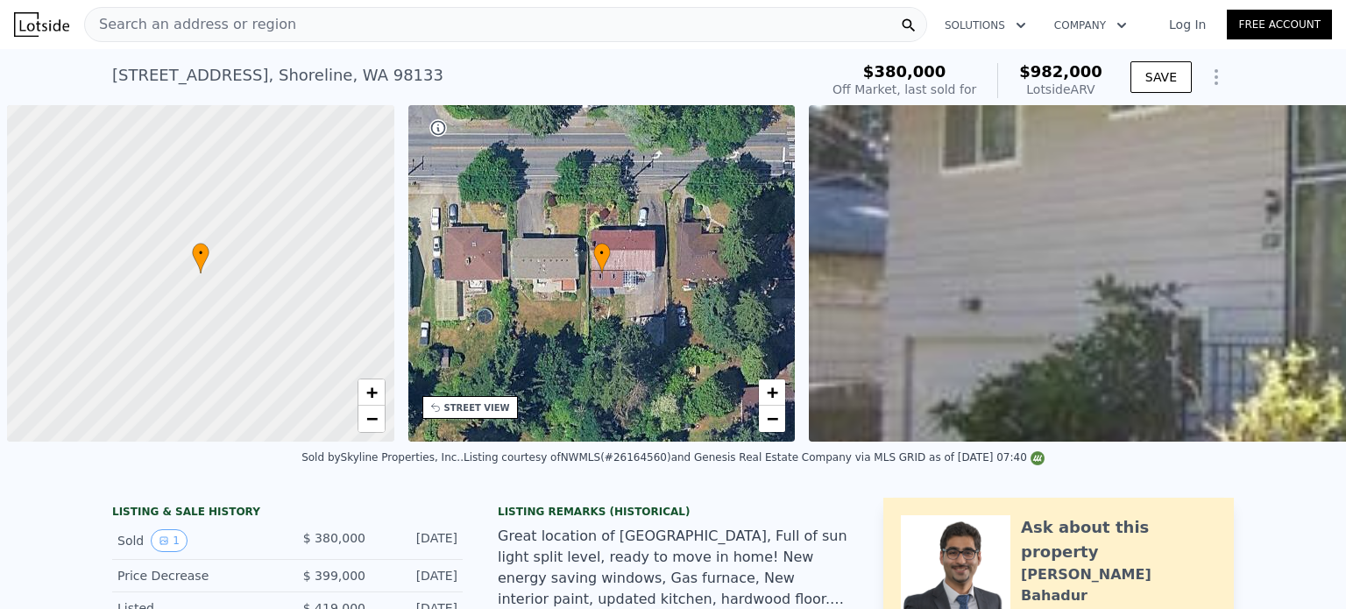
scroll to position [0, 7]
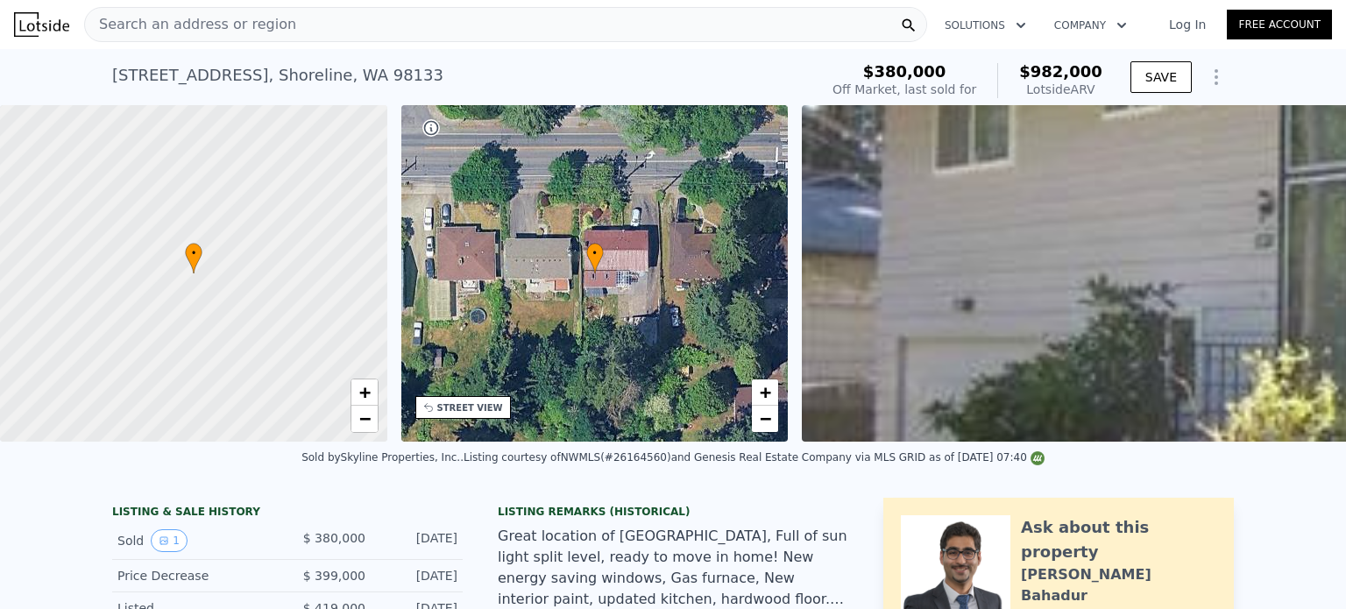
click at [470, 12] on div "Search an address or region" at bounding box center [505, 24] width 843 height 35
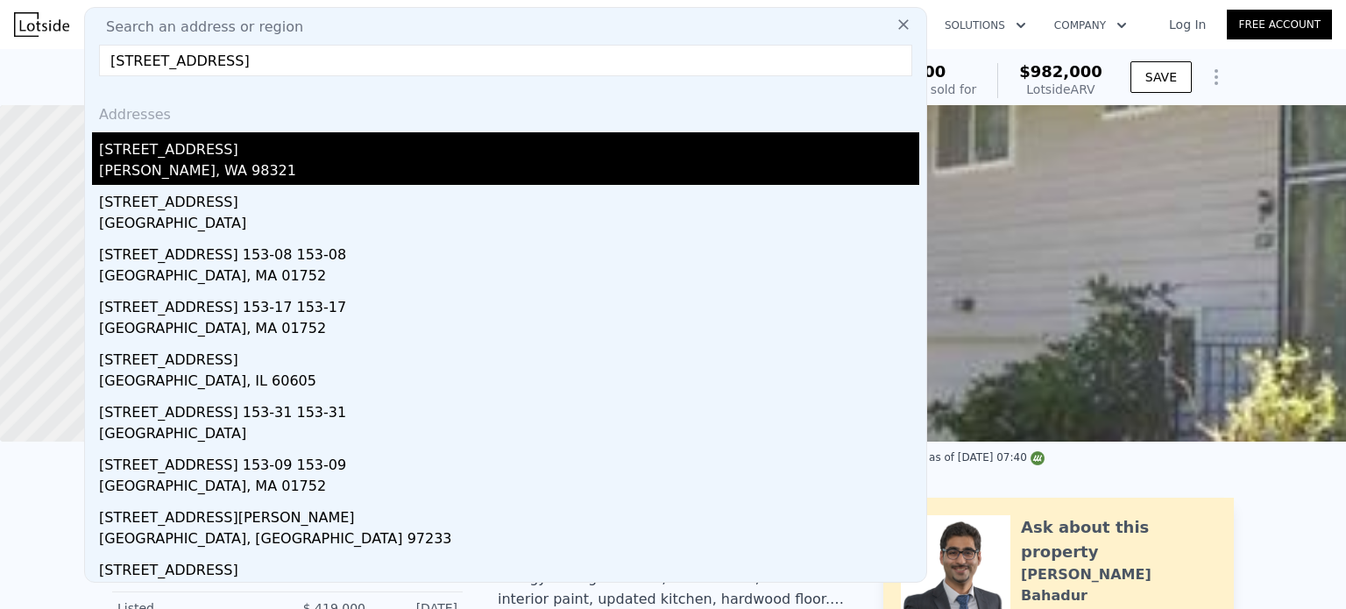
type input "[STREET_ADDRESS]"
click at [146, 156] on div "[STREET_ADDRESS]" at bounding box center [509, 146] width 820 height 28
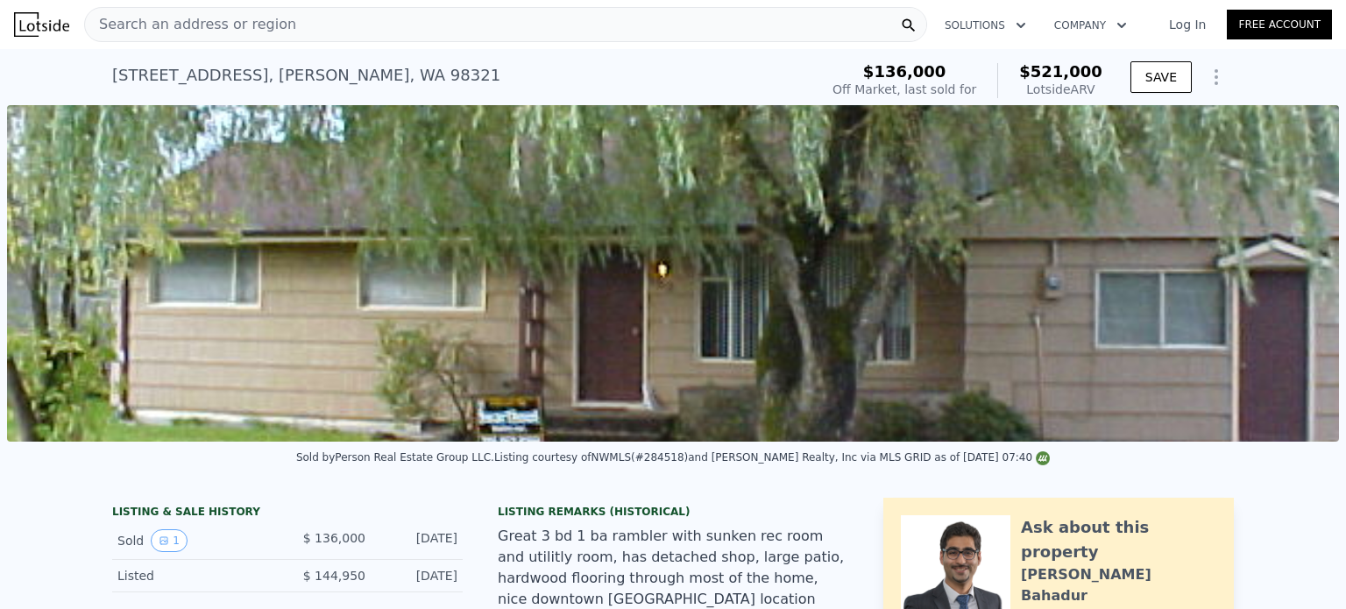
scroll to position [195, 0]
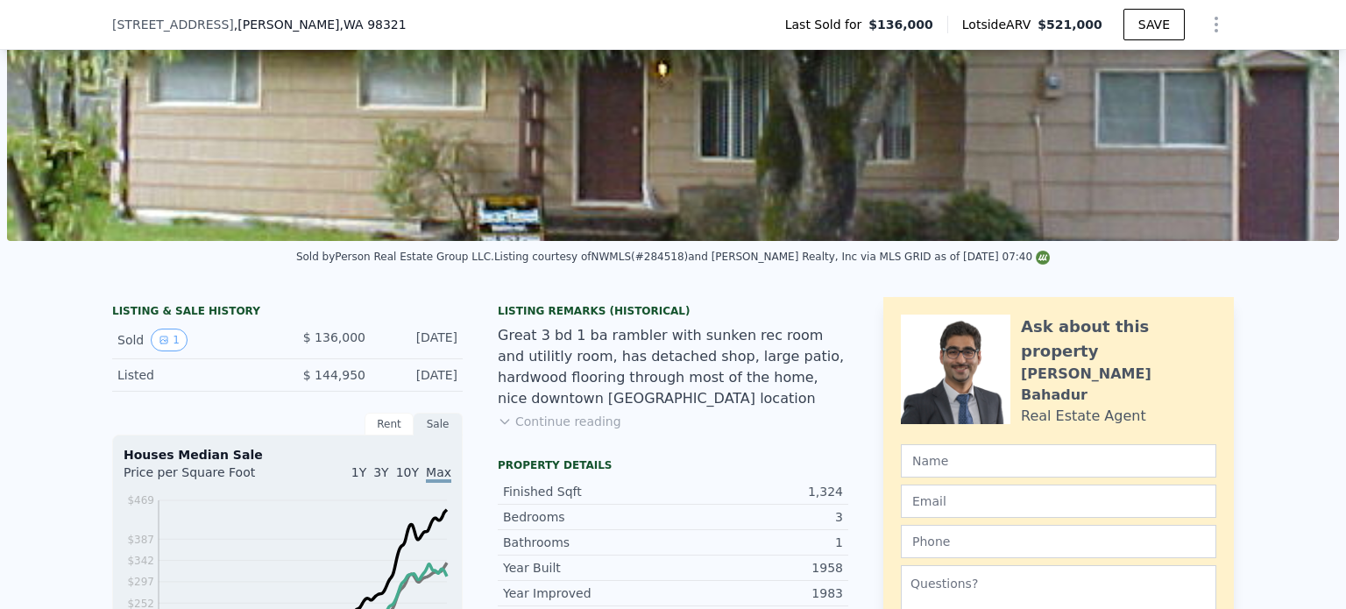
click at [500, 417] on icon at bounding box center [505, 422] width 14 height 14
click at [503, 415] on icon at bounding box center [505, 422] width 14 height 14
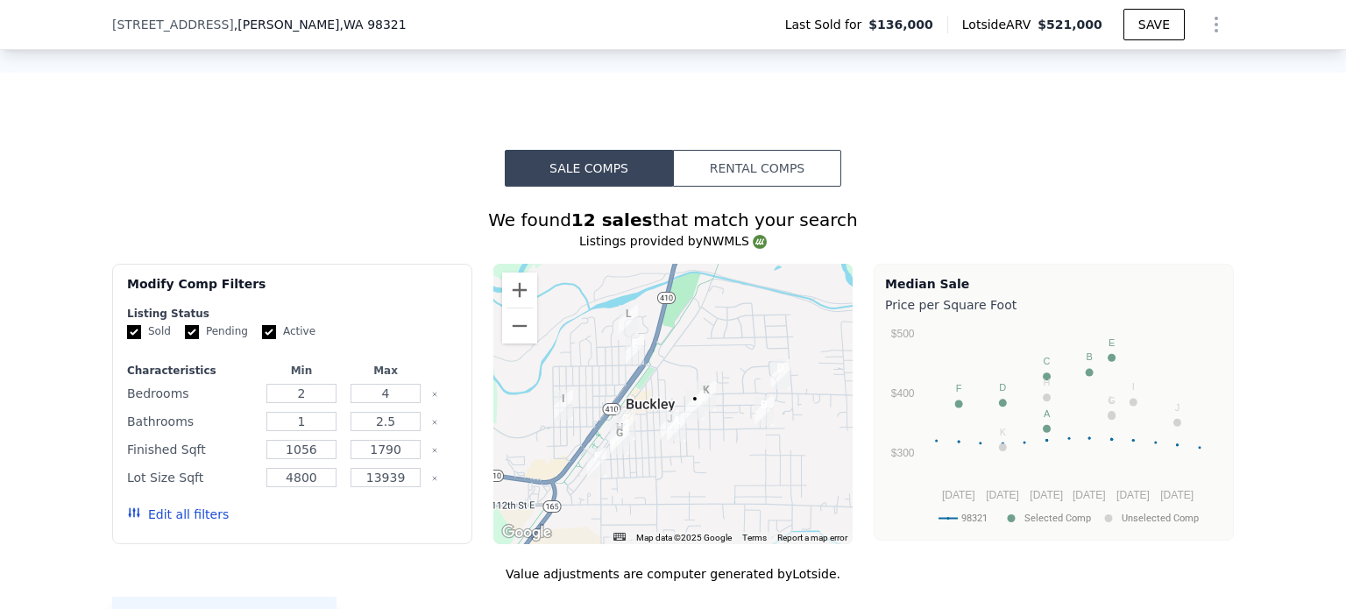
scroll to position [1216, 0]
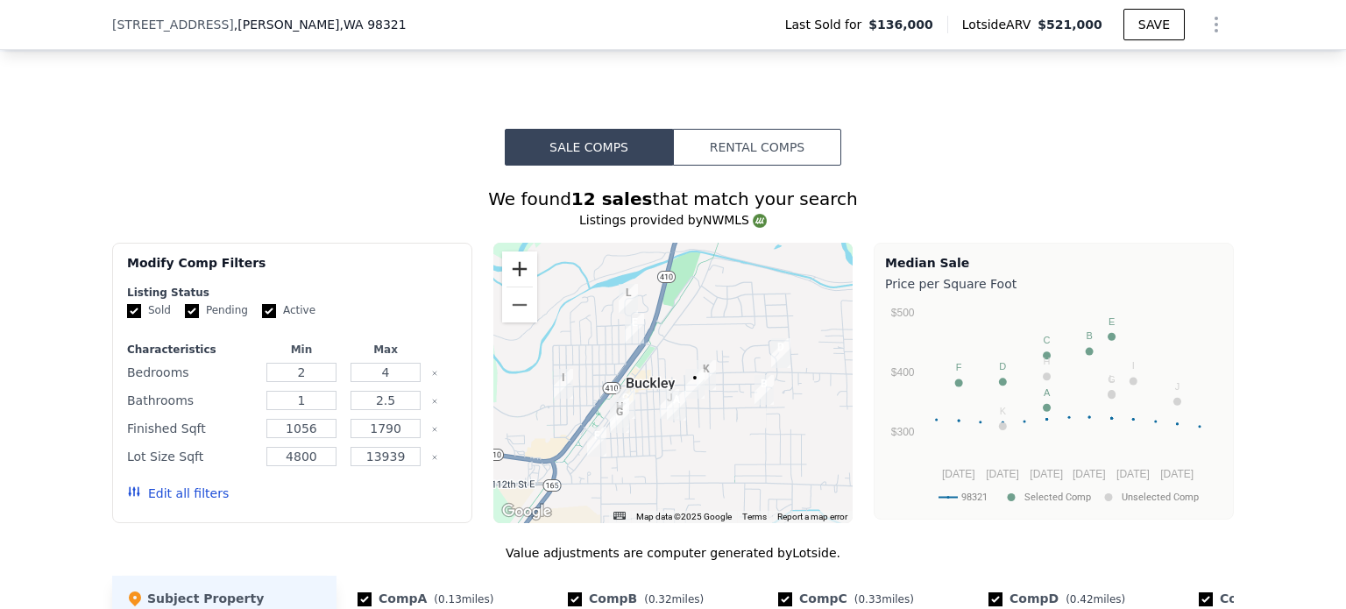
click at [515, 255] on button "Zoom in" at bounding box center [519, 269] width 35 height 35
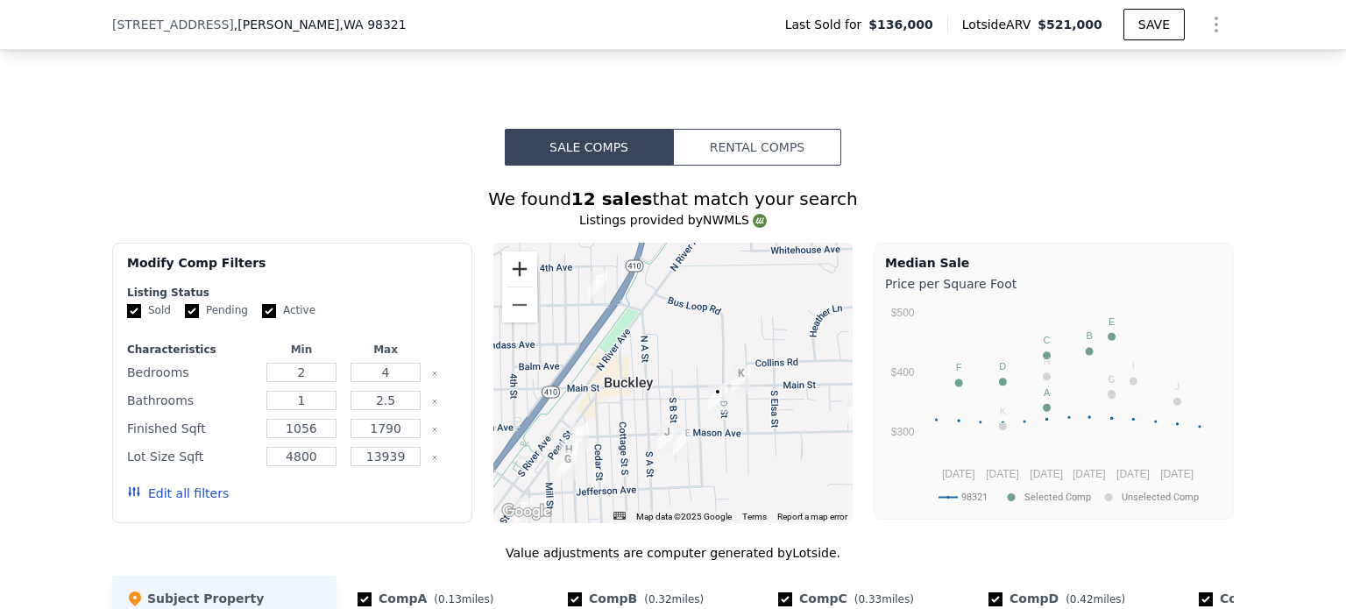
click at [515, 252] on button "Zoom in" at bounding box center [519, 269] width 35 height 35
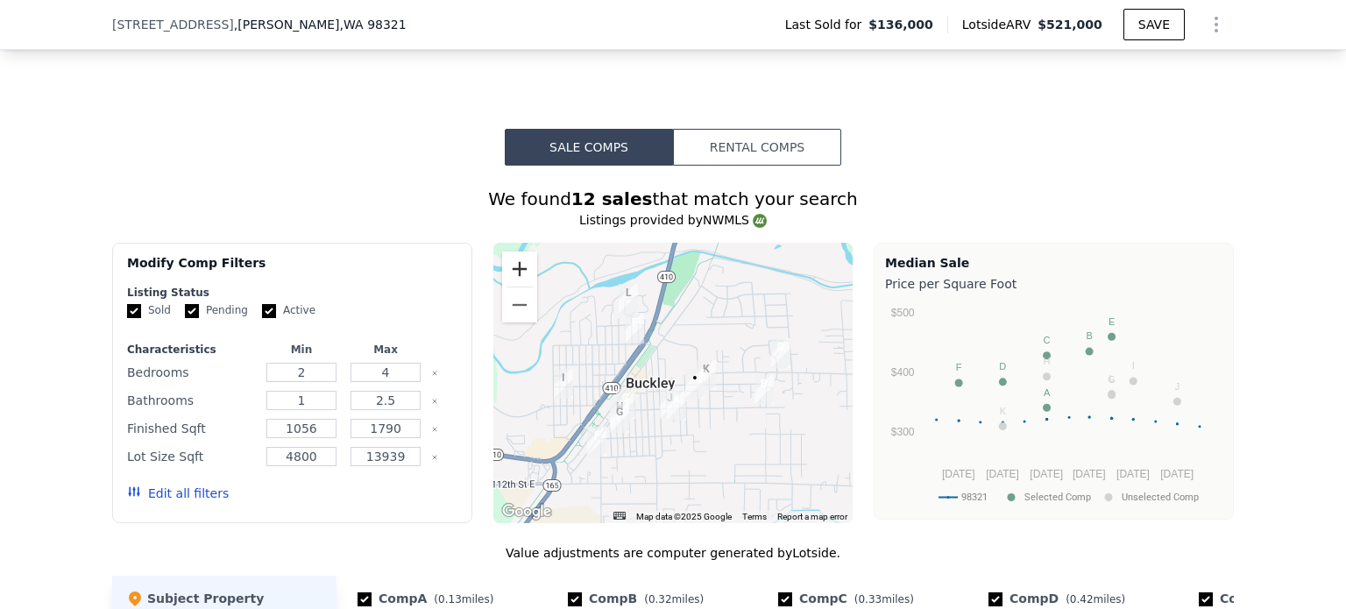
click at [515, 252] on button "Zoom in" at bounding box center [519, 269] width 35 height 35
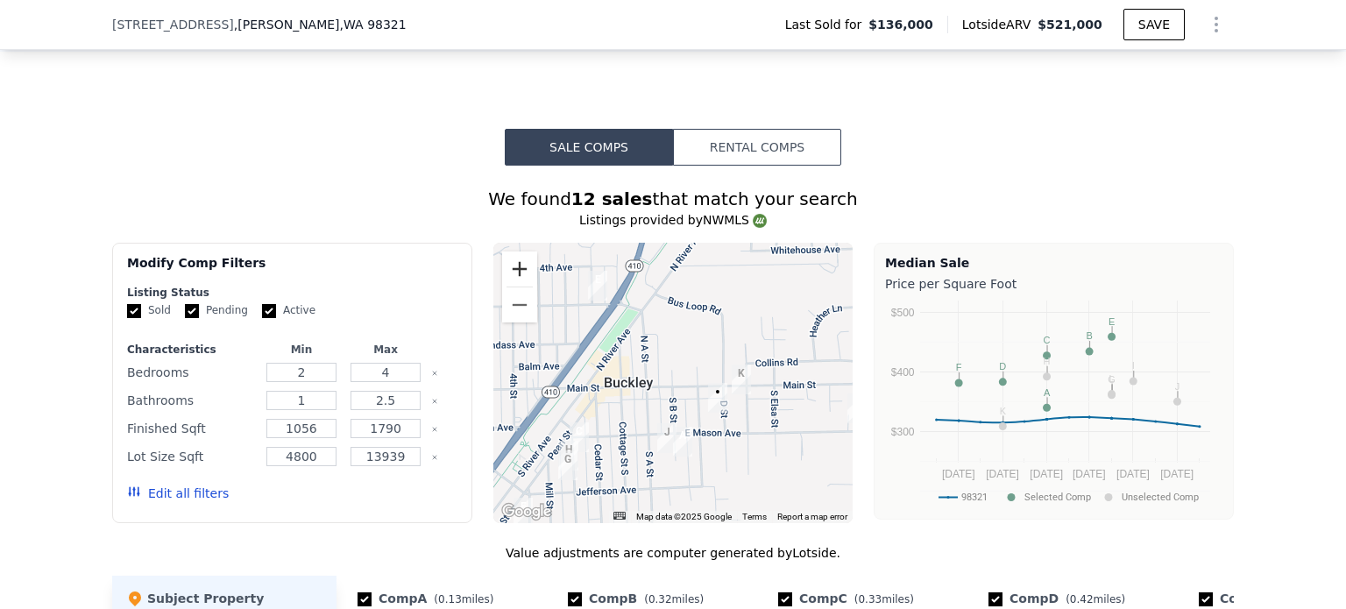
click at [514, 252] on button "Zoom in" at bounding box center [519, 269] width 35 height 35
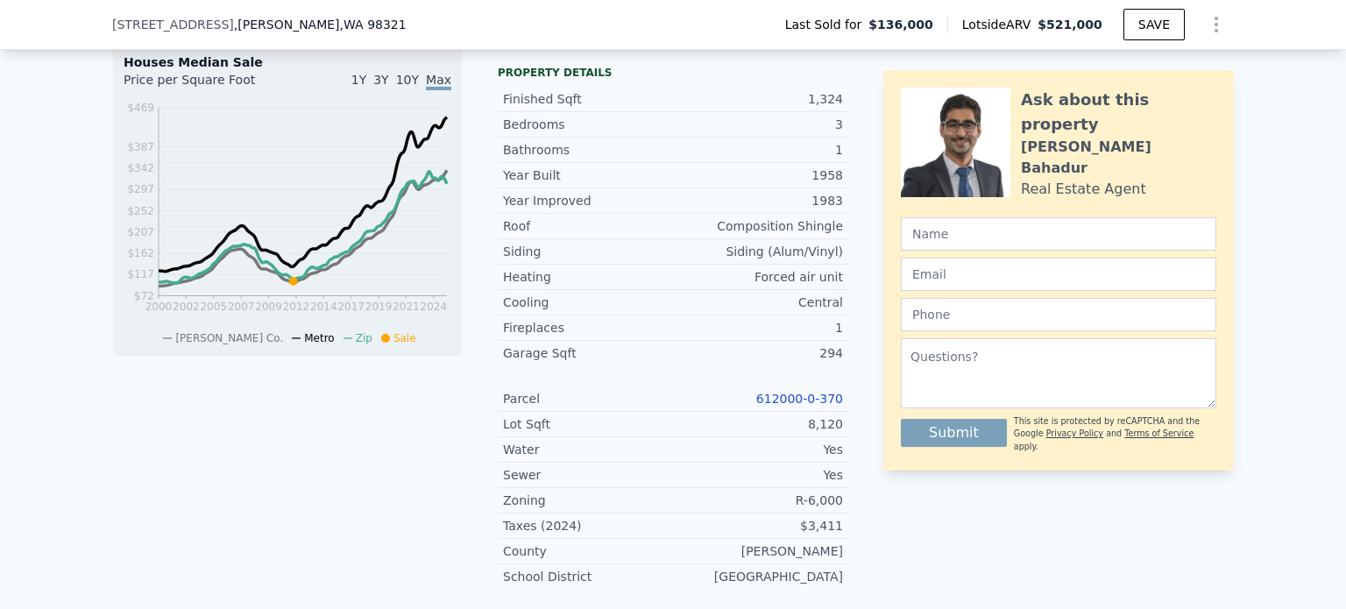
scroll to position [712, 0]
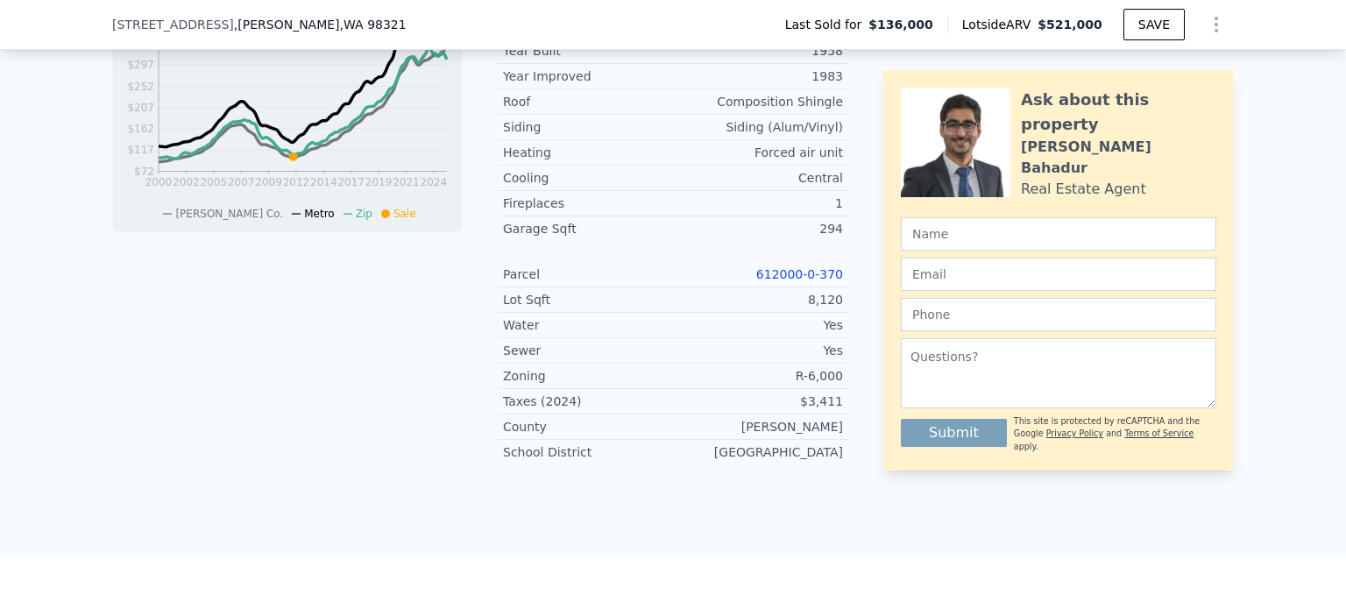
click at [821, 267] on link "612000-0-370" at bounding box center [799, 274] width 87 height 14
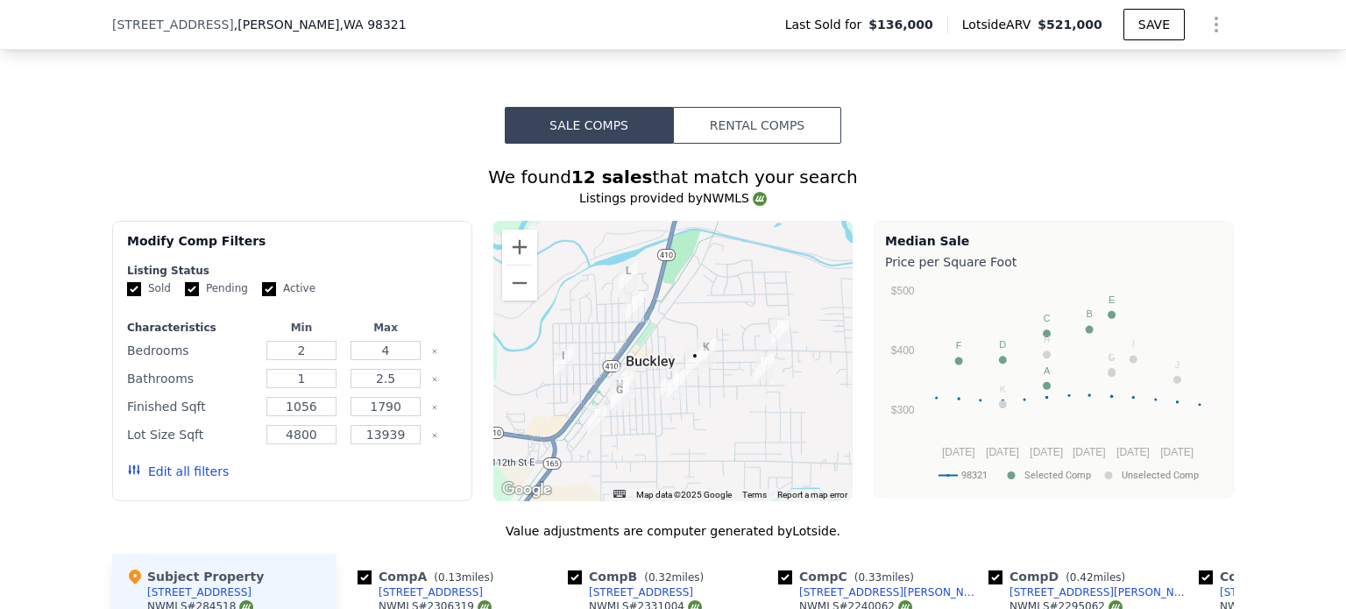
scroll to position [1203, 0]
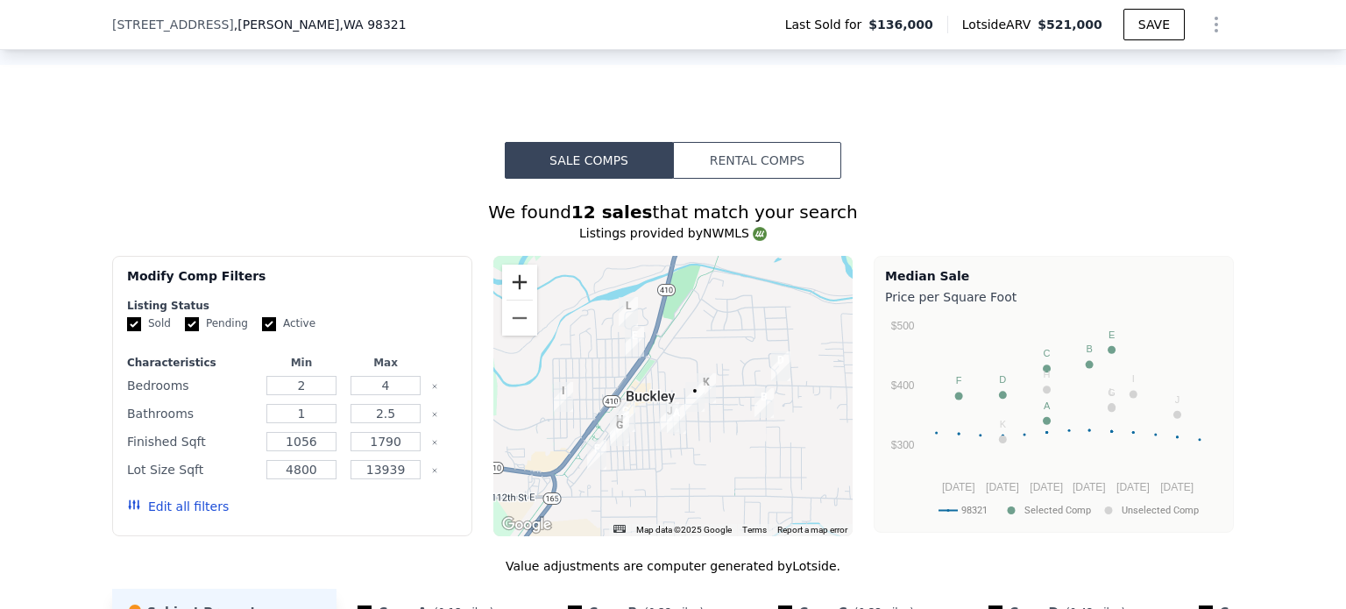
click at [517, 265] on button "Zoom in" at bounding box center [519, 282] width 35 height 35
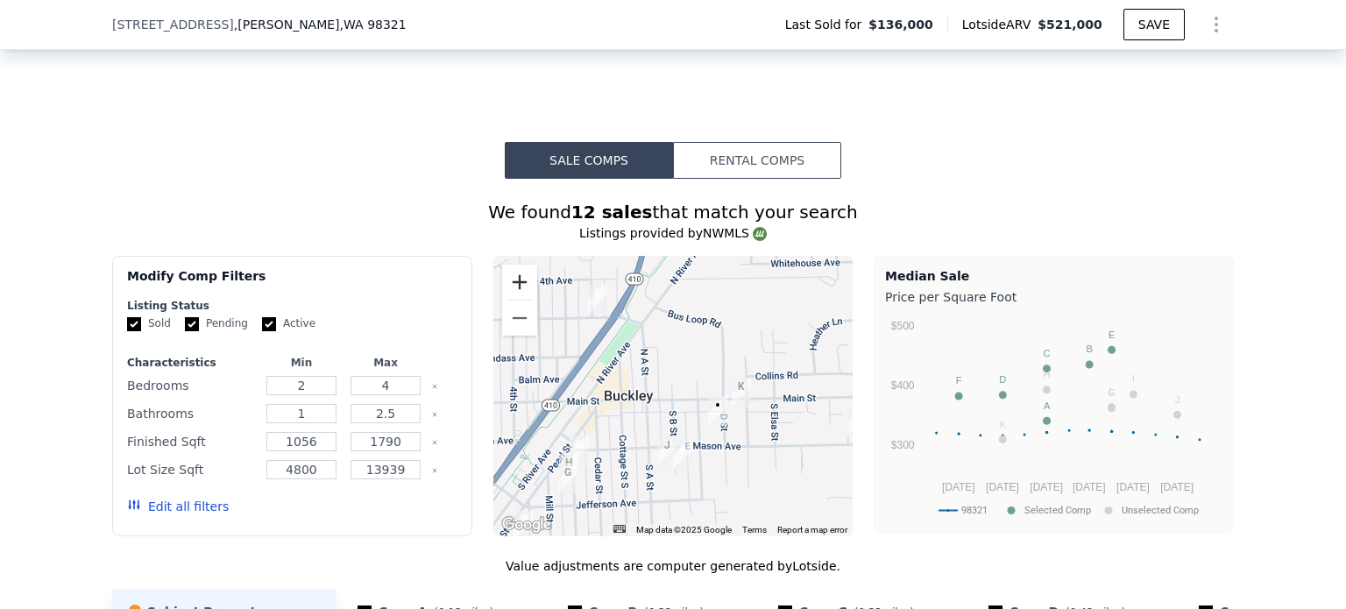
click at [517, 265] on button "Zoom in" at bounding box center [519, 282] width 35 height 35
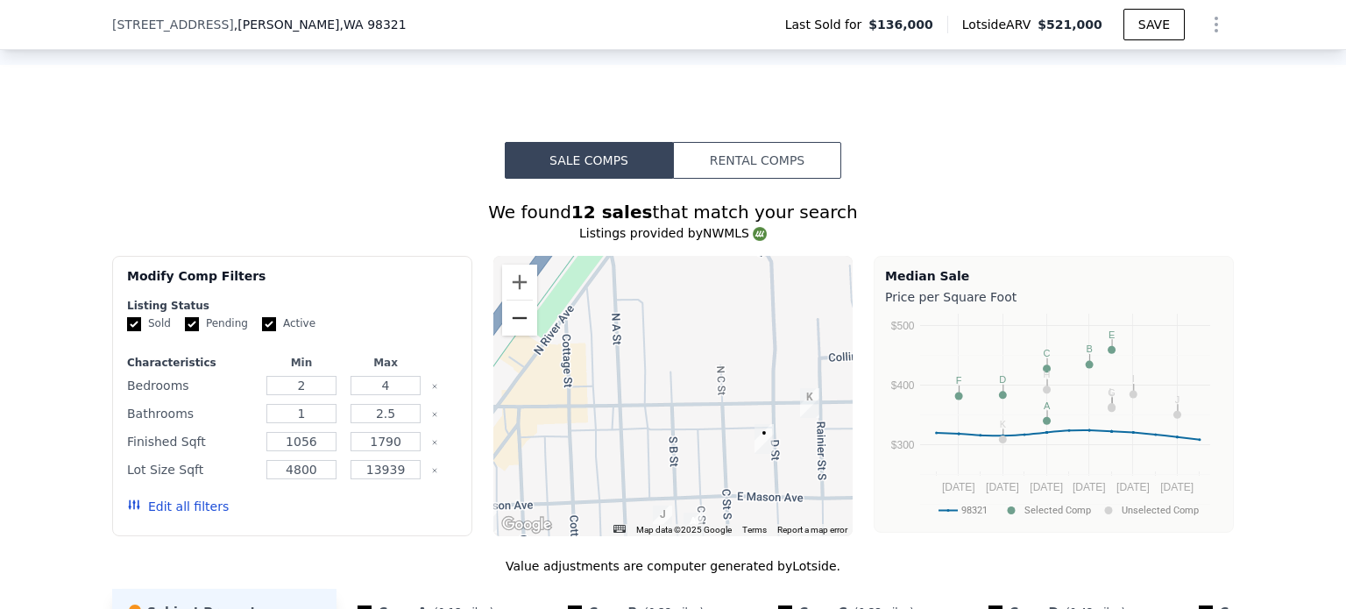
click at [515, 306] on button "Zoom out" at bounding box center [519, 318] width 35 height 35
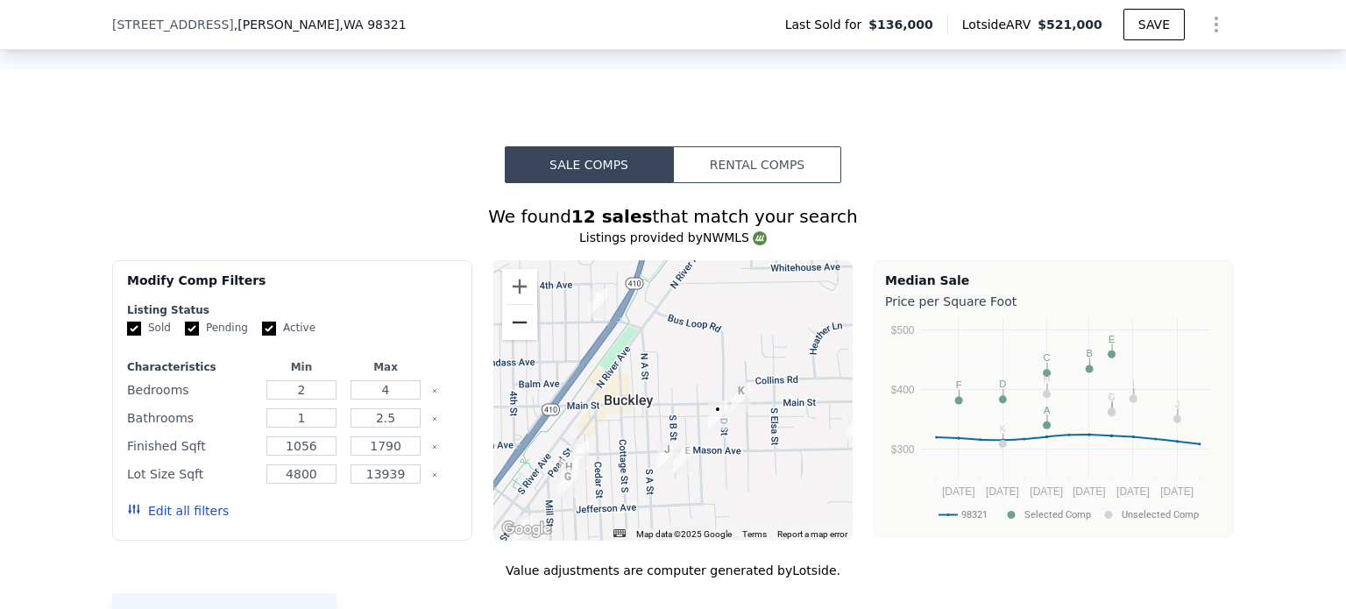
scroll to position [49, 0]
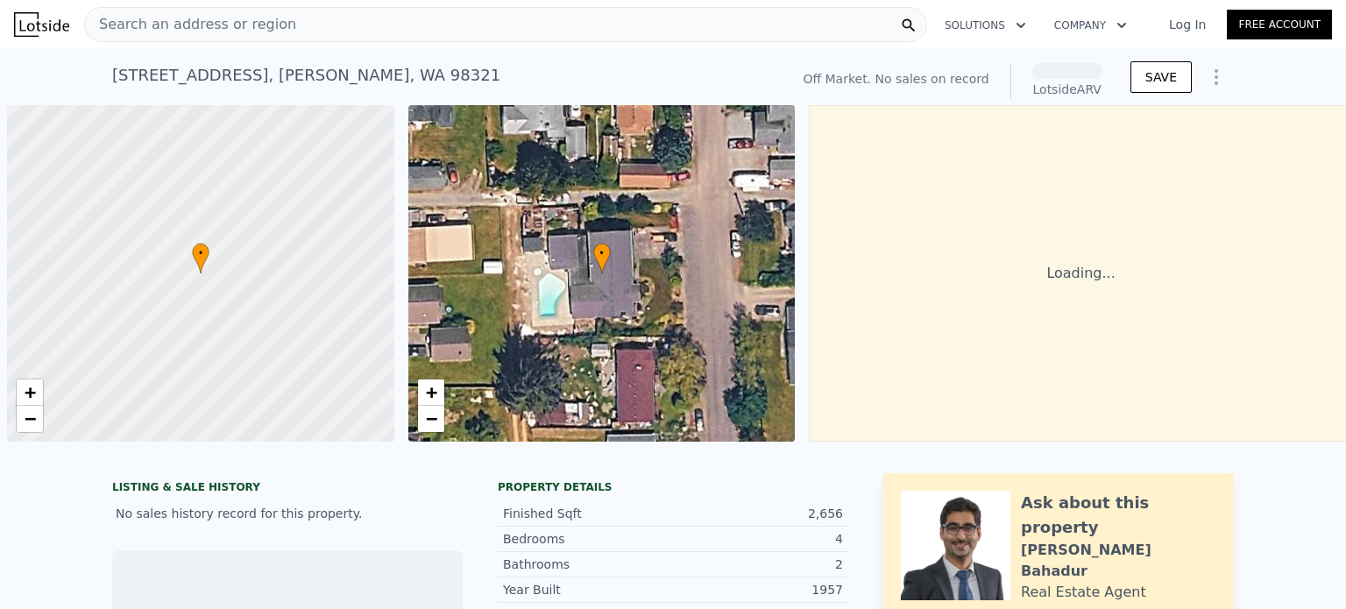
scroll to position [0, 7]
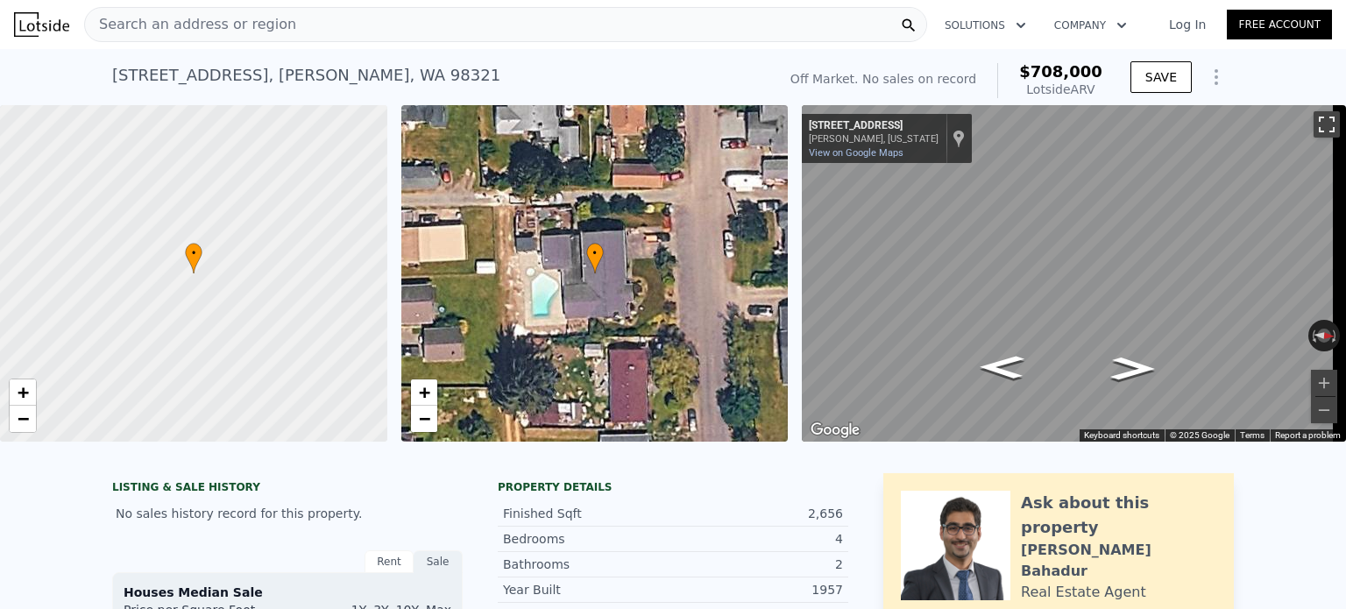
click at [1315, 118] on button "Toggle fullscreen view" at bounding box center [1327, 124] width 26 height 26
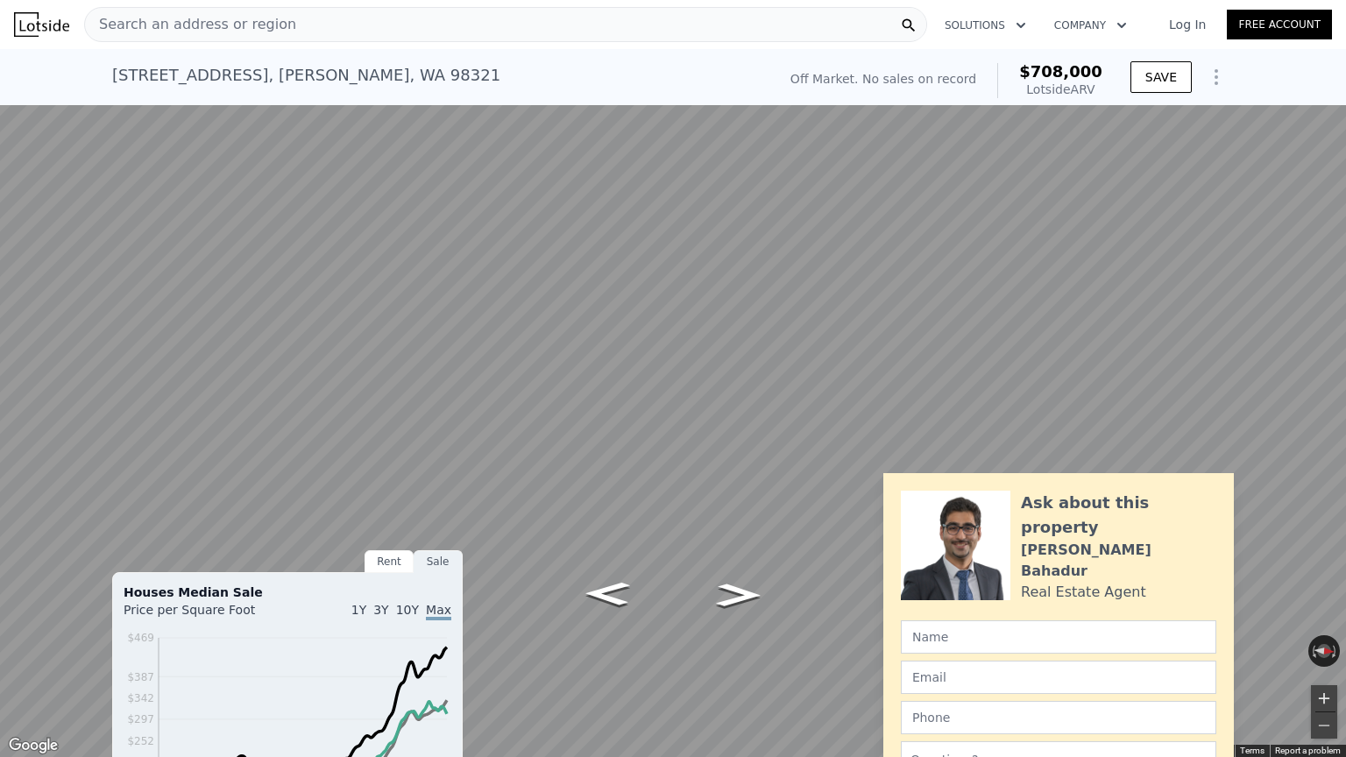
click at [1319, 608] on button "Zoom in" at bounding box center [1324, 698] width 26 height 26
click at [616, 598] on icon "Go South, D St" at bounding box center [607, 594] width 82 height 34
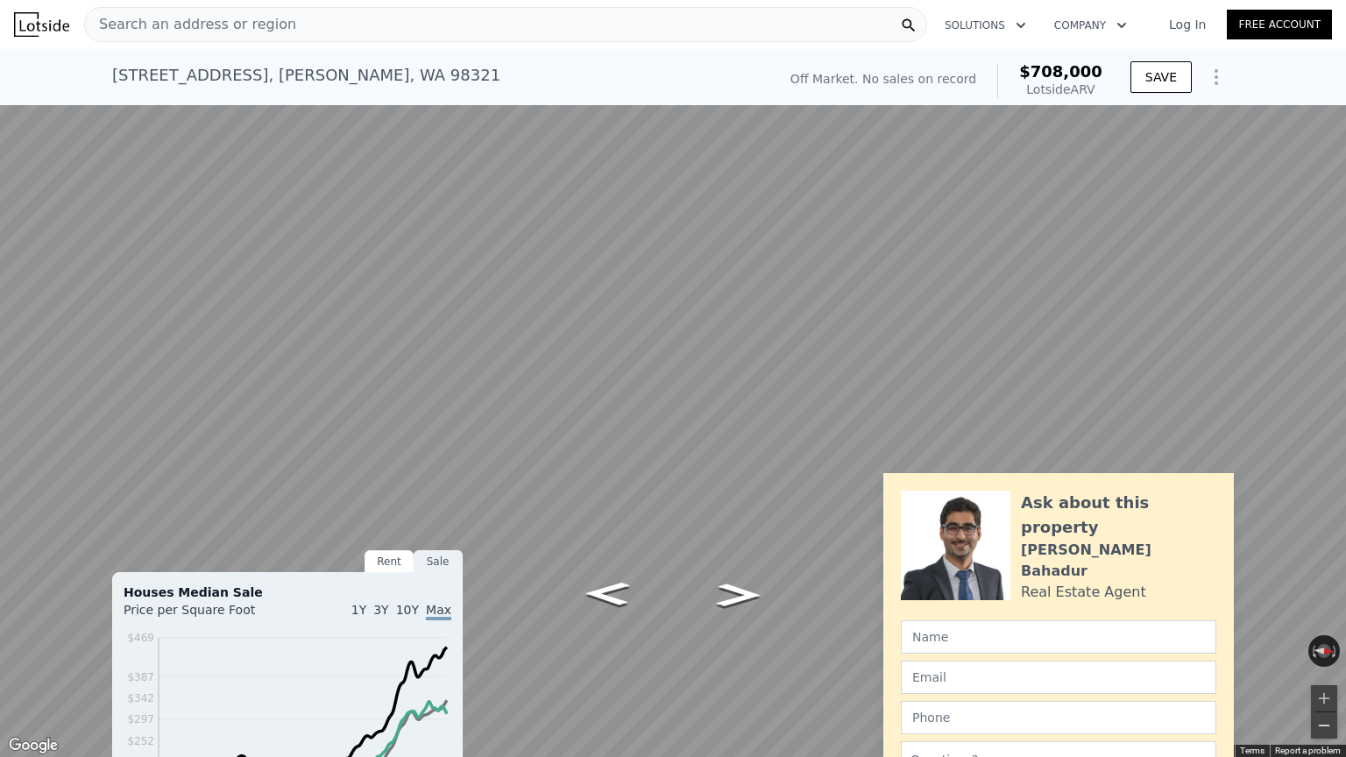
click at [1325, 608] on button "Zoom out" at bounding box center [1324, 726] width 26 height 26
click at [1326, 608] on button "Zoom in" at bounding box center [1324, 698] width 26 height 26
click at [611, 568] on icon "Go South, D St" at bounding box center [608, 570] width 96 height 39
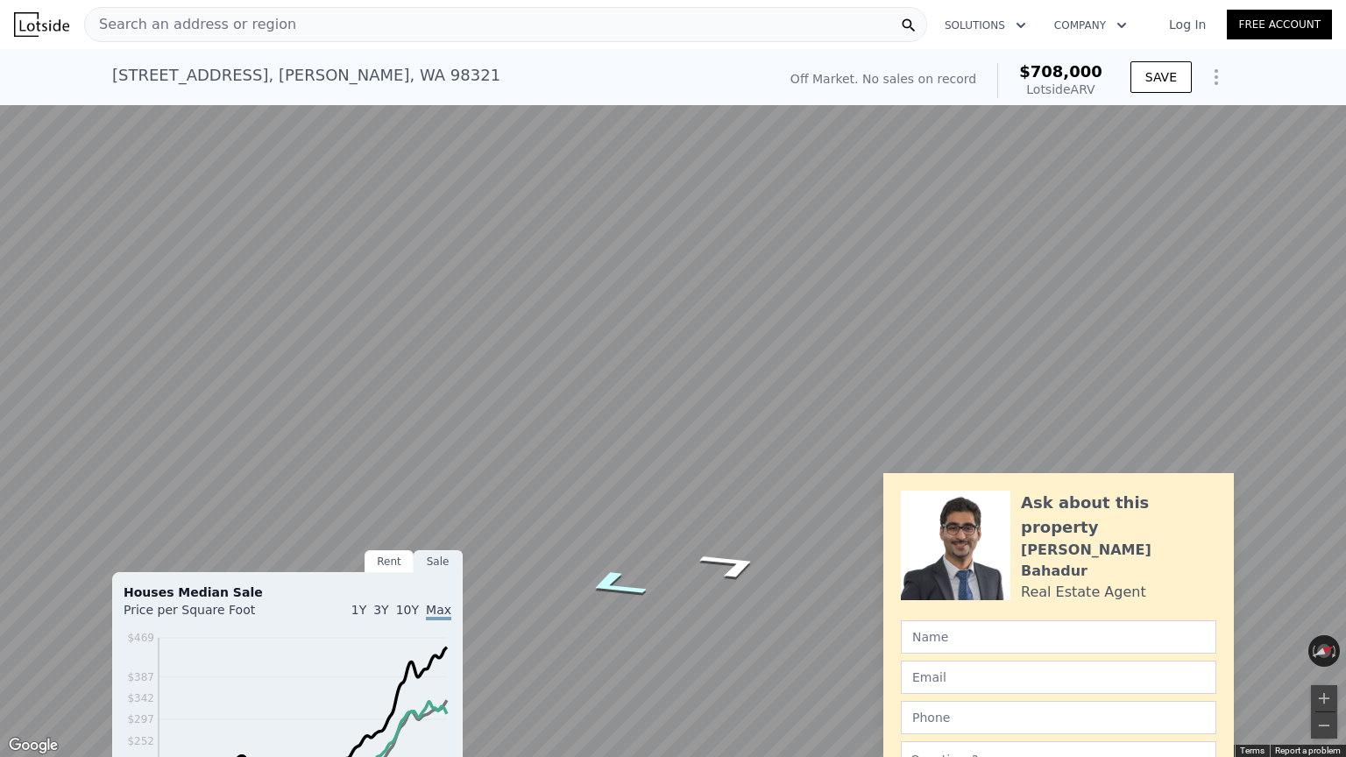
click at [628, 576] on icon "Go South, D St" at bounding box center [615, 585] width 118 height 43
click at [1324, 608] on button "Zoom in" at bounding box center [1324, 698] width 26 height 26
click at [632, 590] on icon "Go South, D St" at bounding box center [636, 589] width 131 height 41
click at [717, 549] on icon "Go North, D St" at bounding box center [709, 553] width 131 height 41
click at [1325, 608] on button "Zoom out" at bounding box center [1324, 726] width 26 height 26
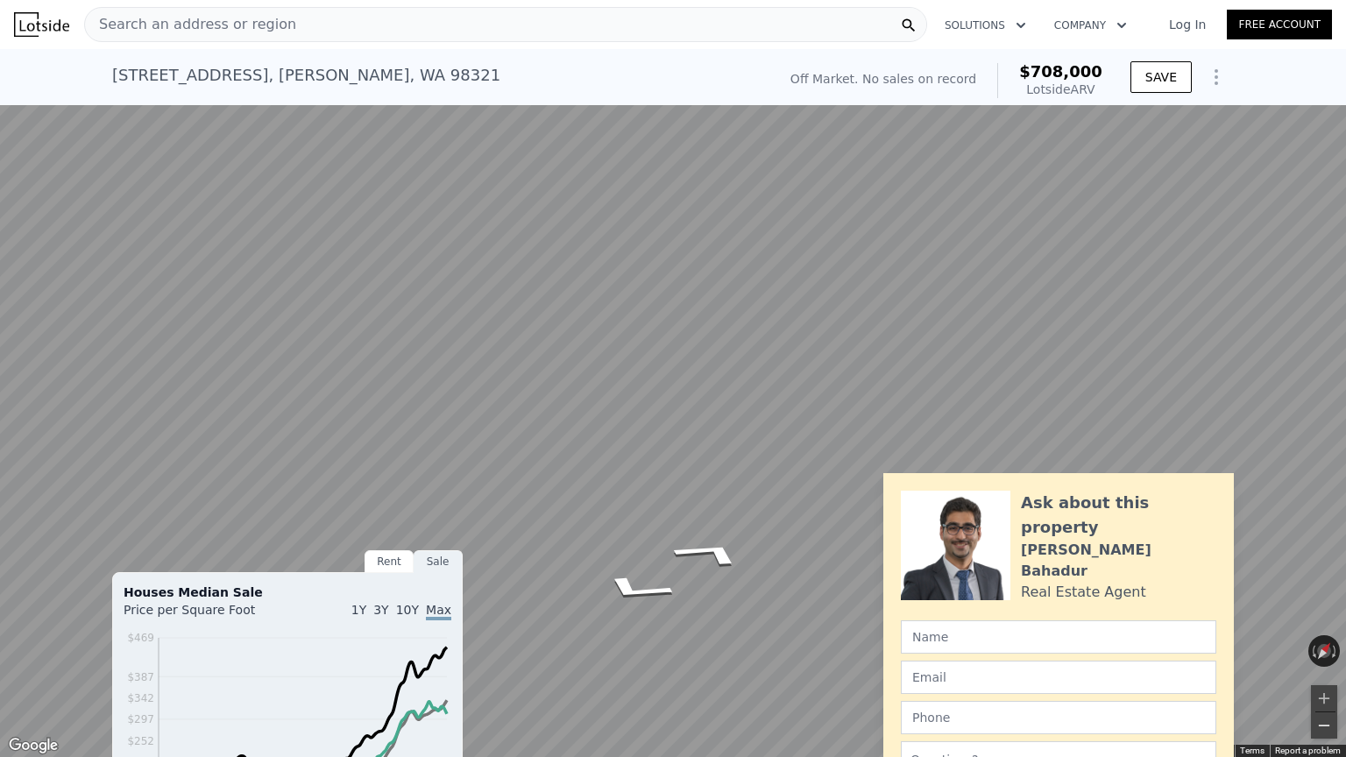
click at [1325, 608] on button "Zoom out" at bounding box center [1324, 726] width 26 height 26
click at [713, 557] on icon "Go North, D St" at bounding box center [709, 553] width 131 height 41
click at [747, 519] on icon "Go North, D St" at bounding box center [738, 520] width 89 height 40
click at [750, 501] on icon "Go North, D St" at bounding box center [737, 499] width 89 height 42
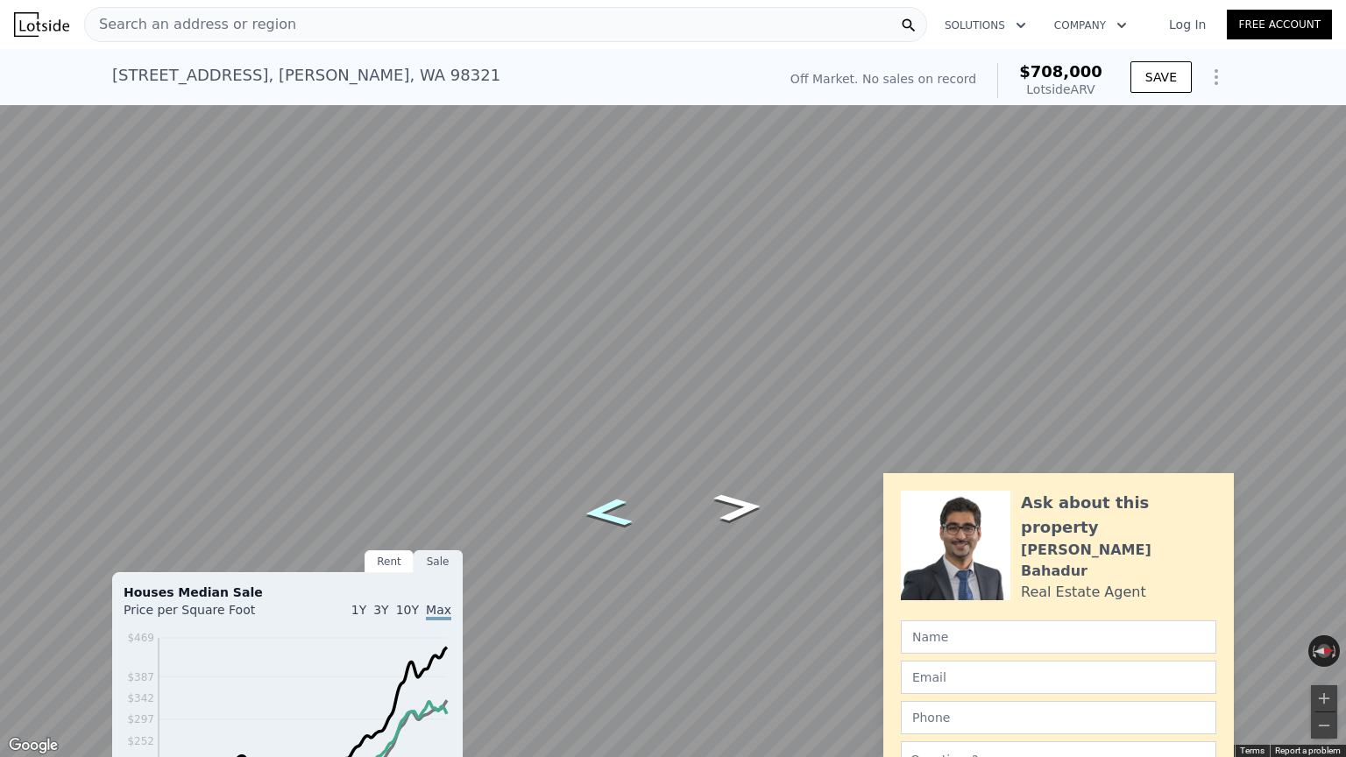
click at [593, 517] on icon "Go South, D St" at bounding box center [608, 513] width 90 height 42
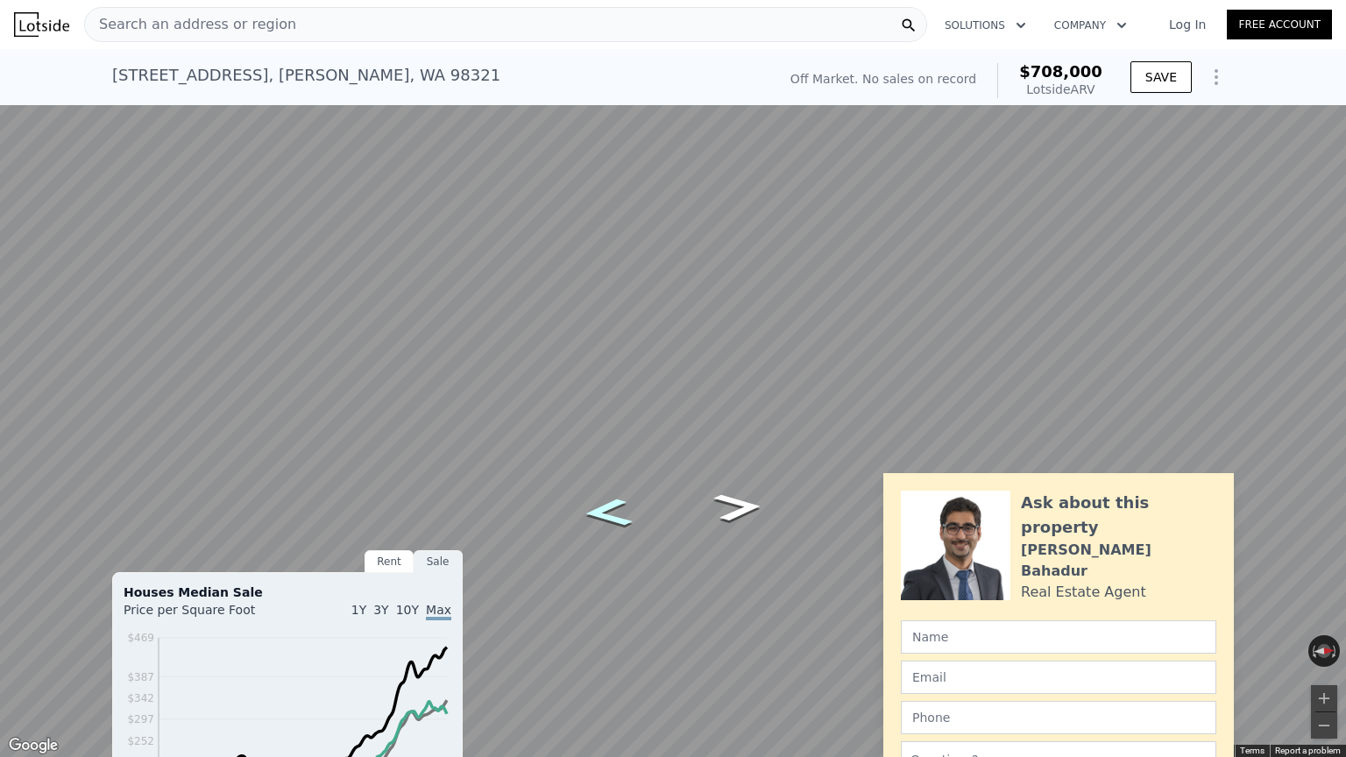
click at [593, 517] on icon "Go South, D St" at bounding box center [608, 513] width 90 height 42
click at [745, 508] on icon "Go North, D St" at bounding box center [738, 507] width 90 height 42
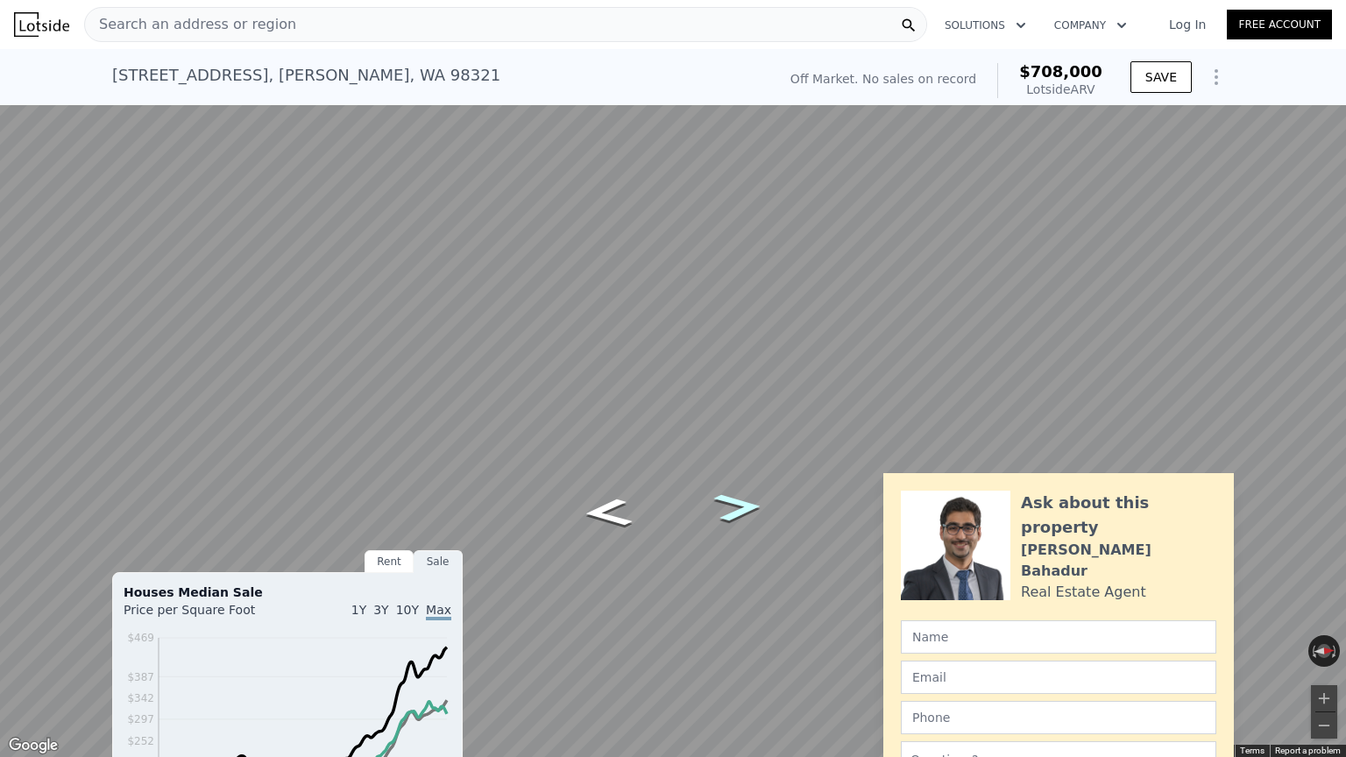
click at [745, 508] on icon "Go North, D St" at bounding box center [738, 507] width 90 height 42
click at [1332, 13] on button "Toggle fullscreen view" at bounding box center [1327, 19] width 26 height 26
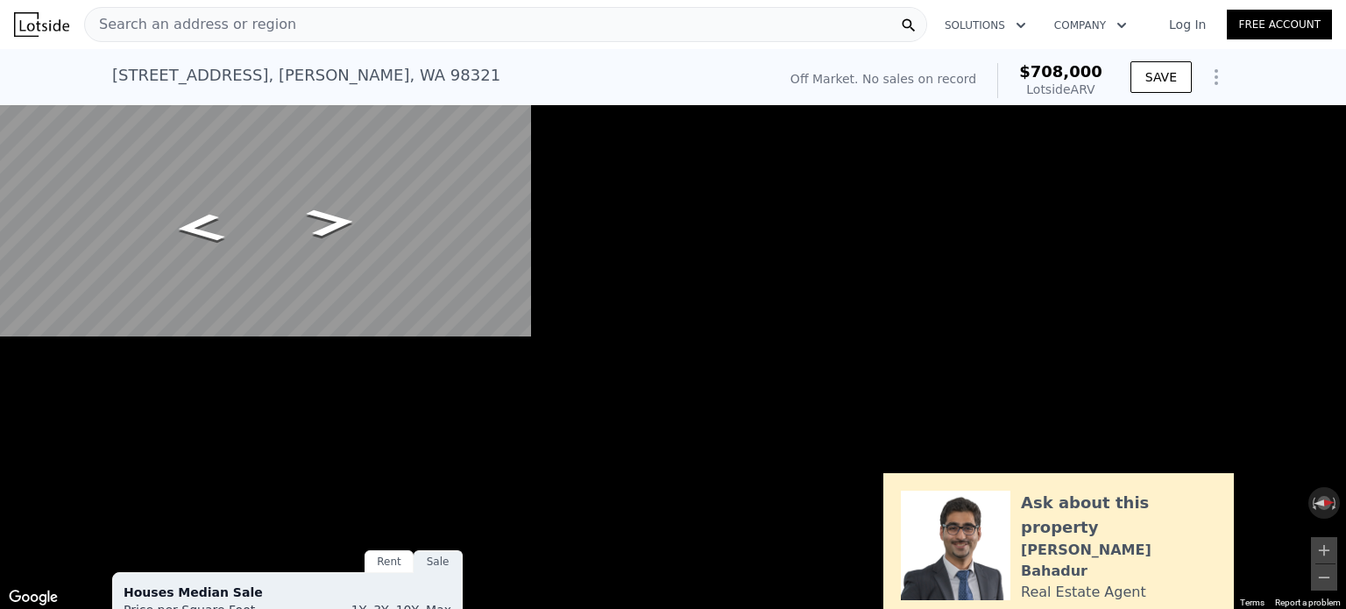
scroll to position [202, 0]
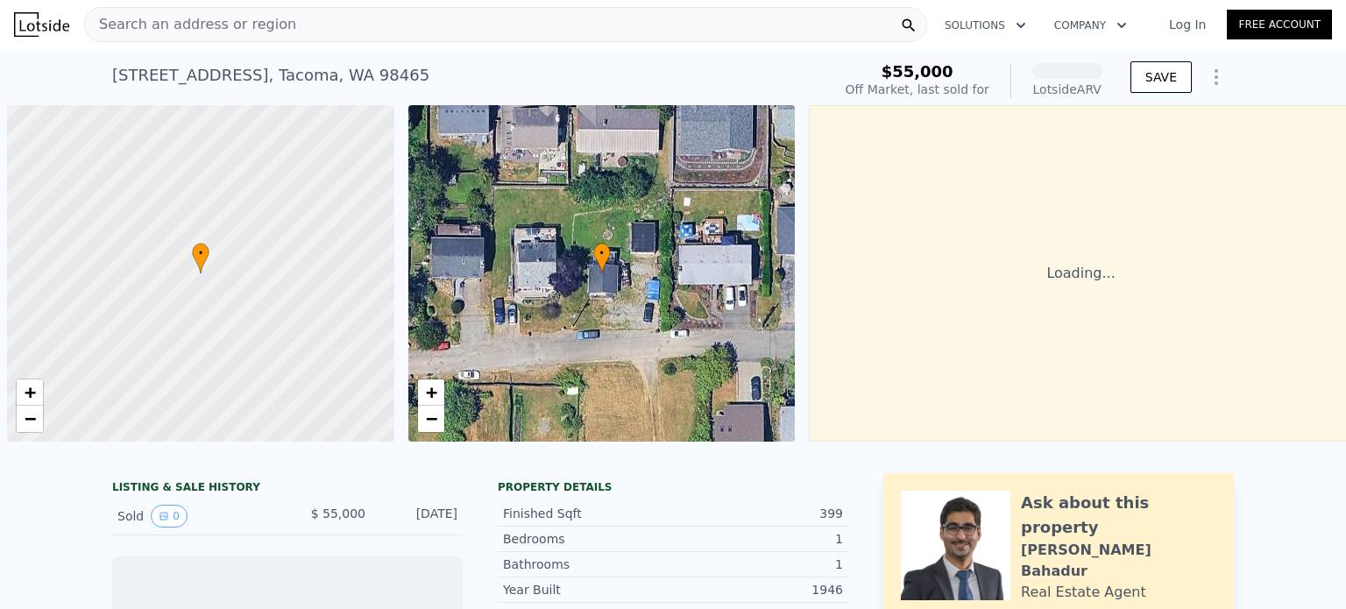
scroll to position [0, 7]
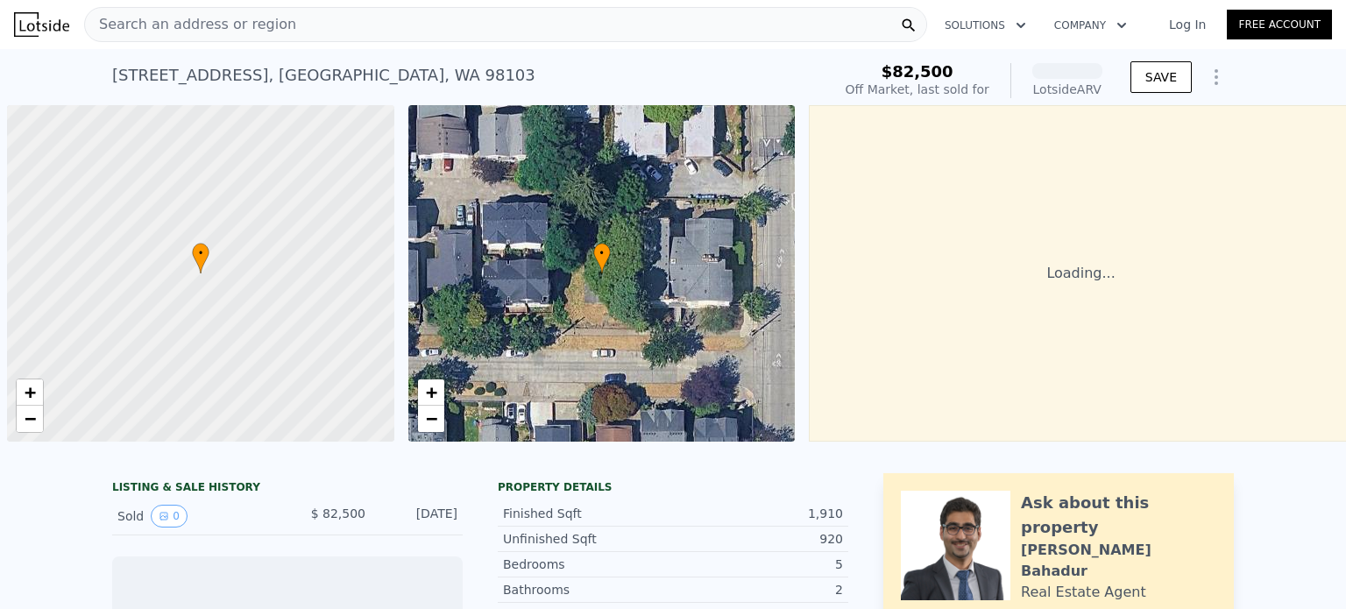
scroll to position [0, 7]
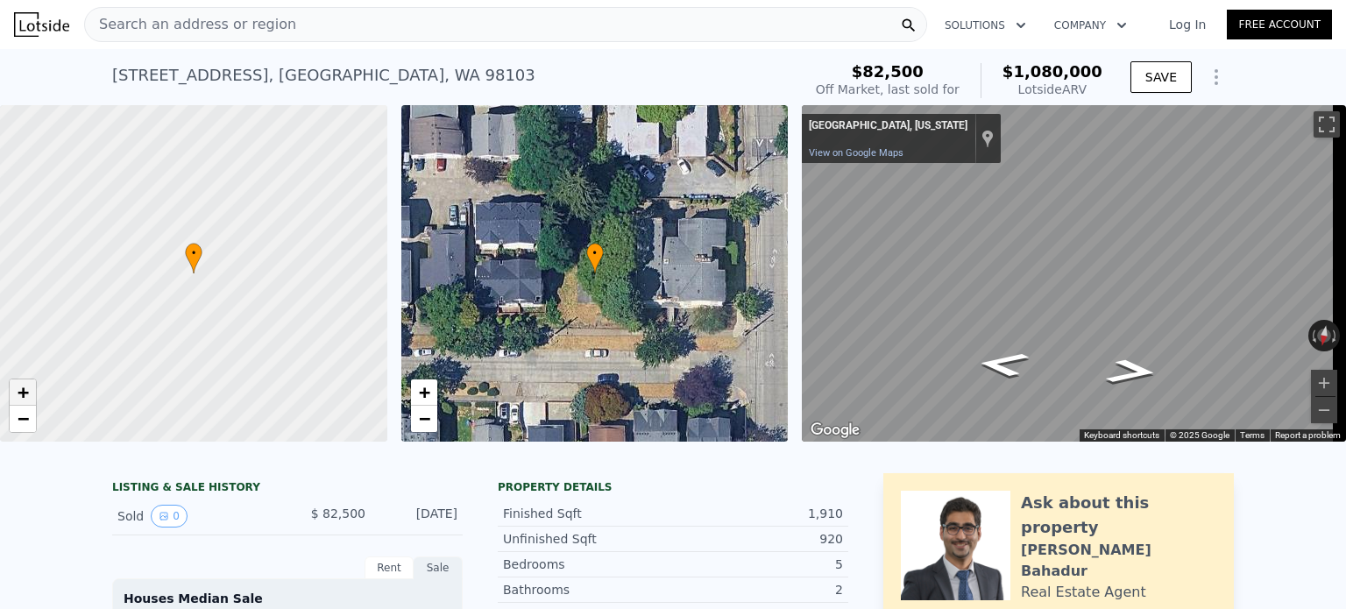
click at [23, 391] on span "+" at bounding box center [23, 392] width 11 height 22
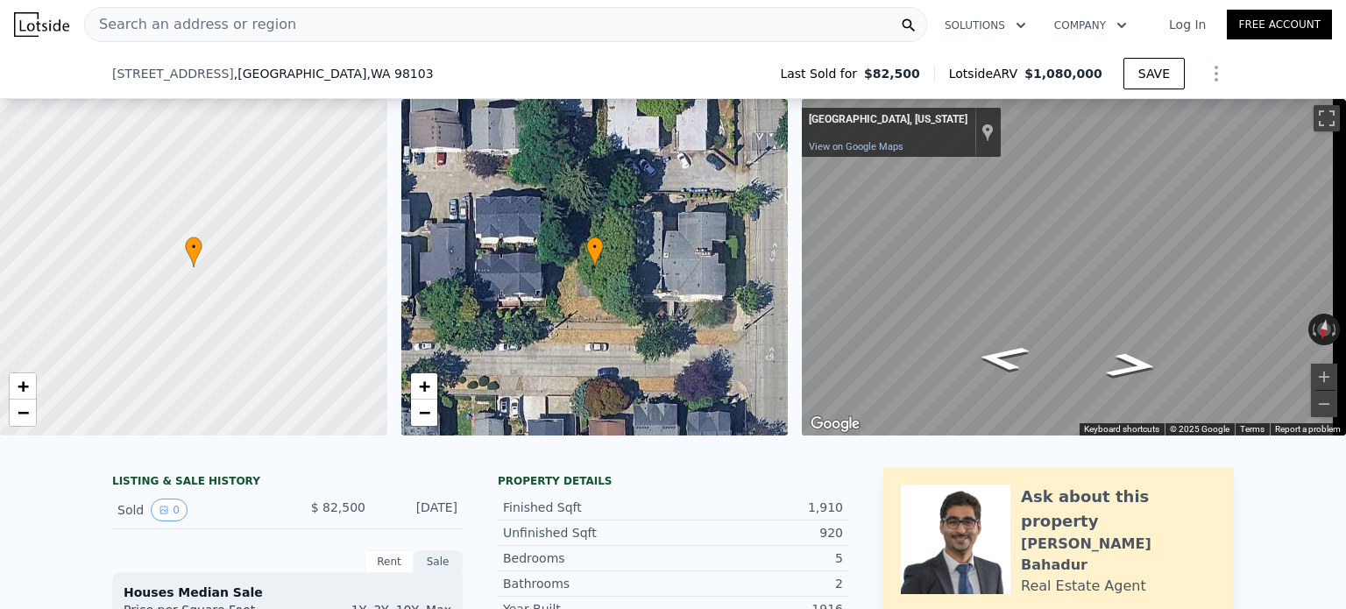
scroll to position [344, 0]
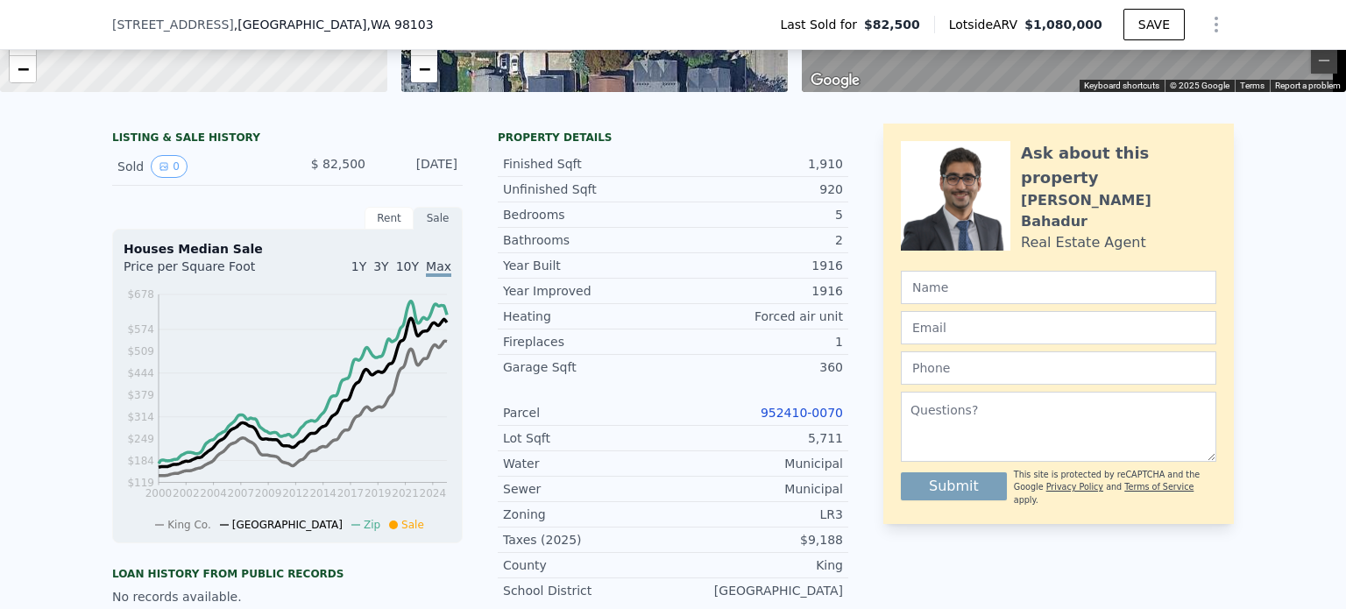
click at [817, 420] on link "952410-0070" at bounding box center [802, 413] width 82 height 14
